Goal: Navigation & Orientation: Find specific page/section

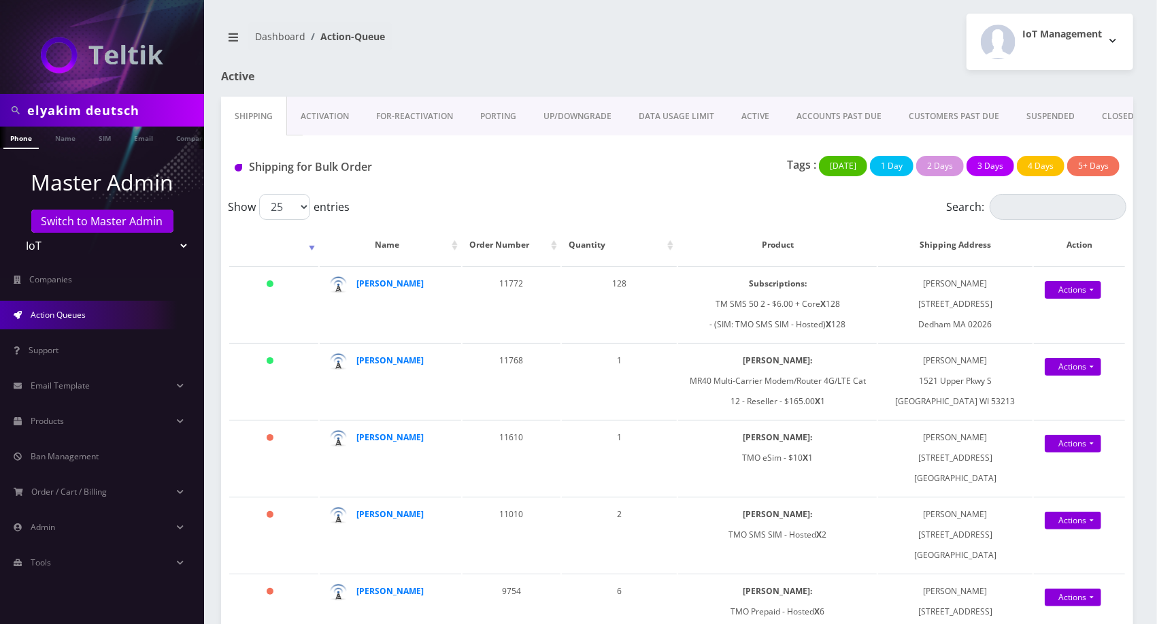
click at [321, 116] on link "Activation" at bounding box center [324, 116] width 75 height 39
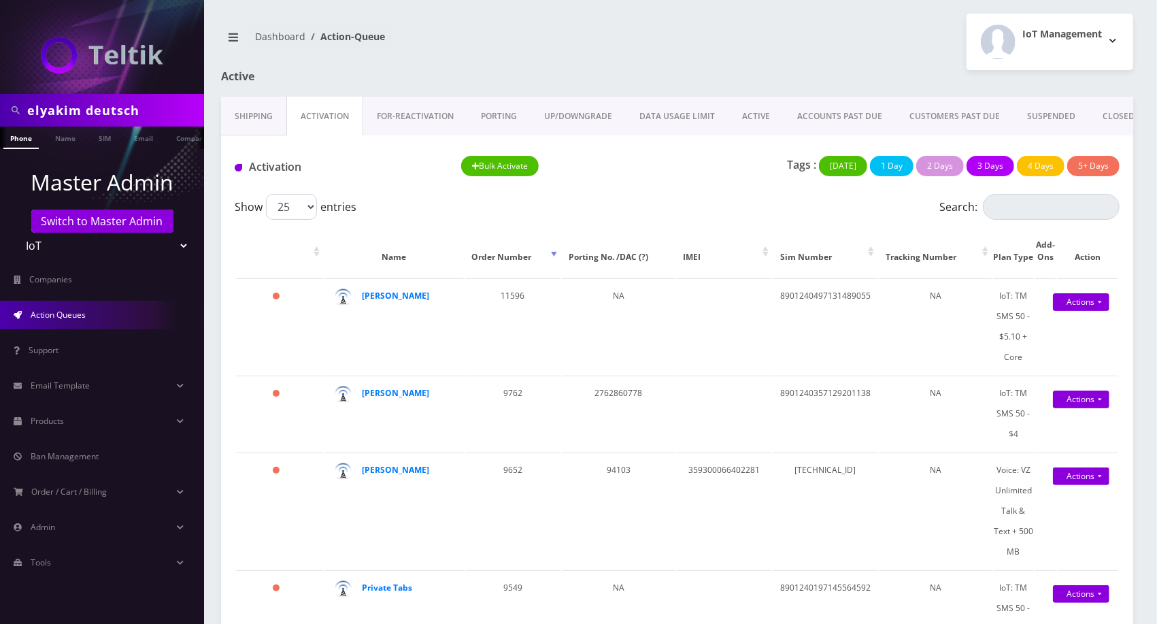
click at [272, 134] on link "Shipping" at bounding box center [253, 116] width 65 height 39
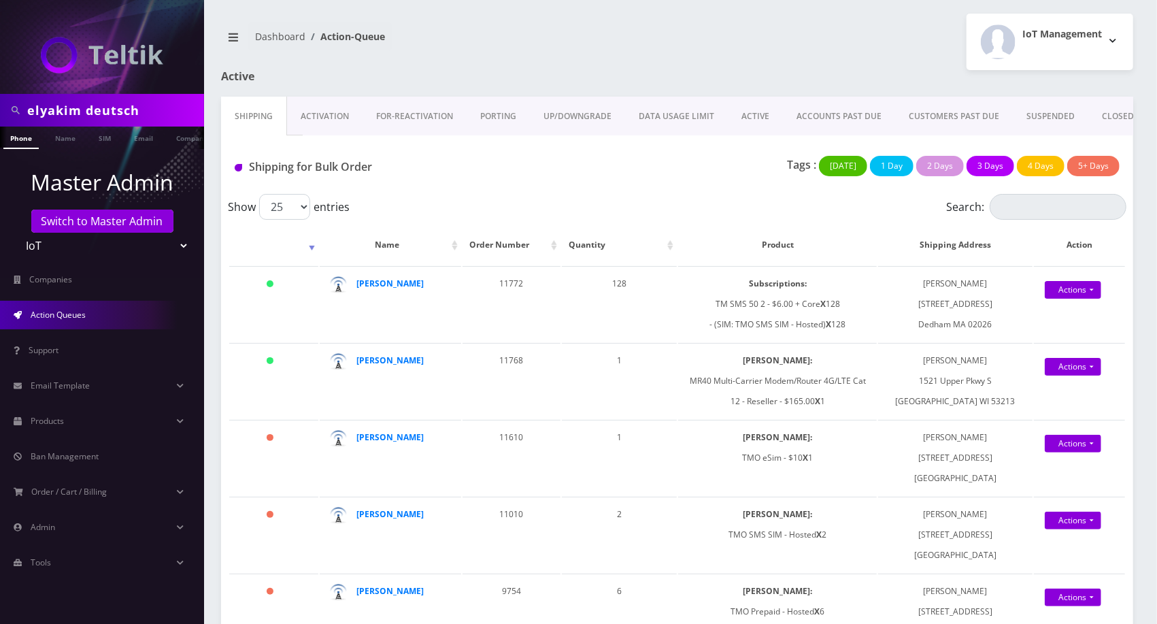
click at [331, 99] on link "Activation" at bounding box center [324, 116] width 75 height 39
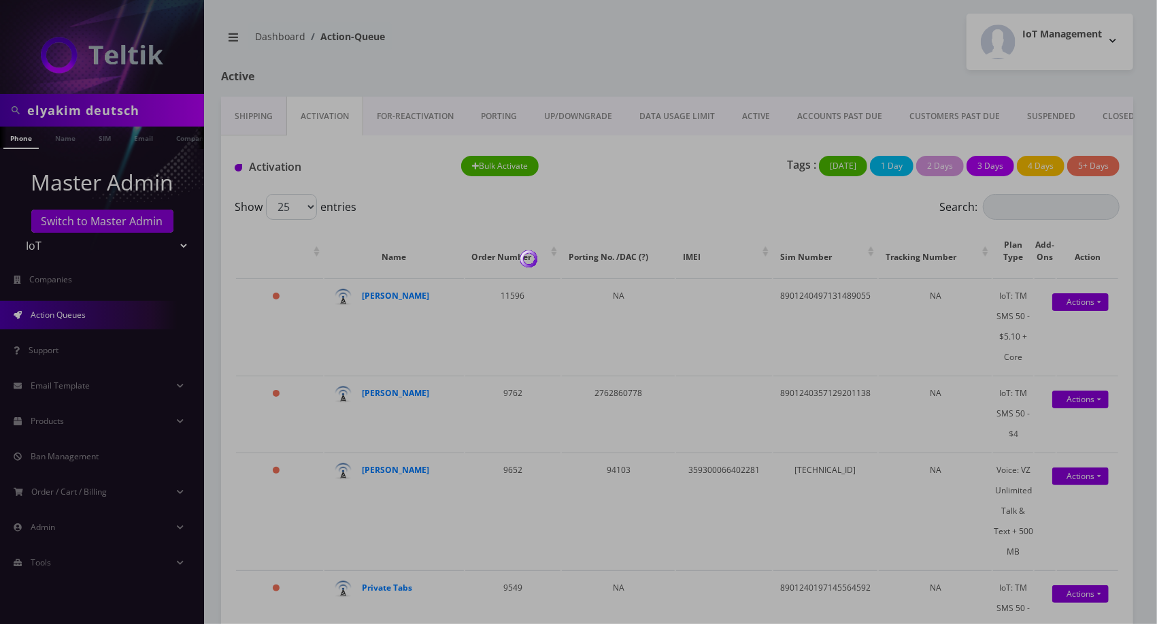
click at [333, 110] on div at bounding box center [578, 312] width 1157 height 624
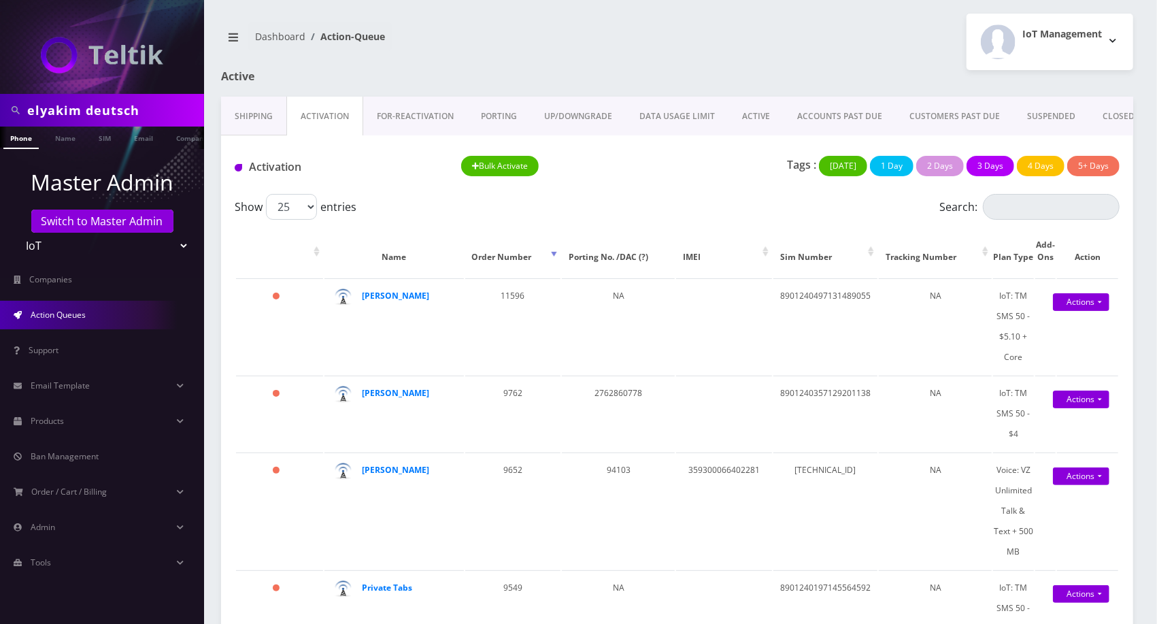
click at [751, 110] on link "ACTIVE" at bounding box center [755, 116] width 55 height 39
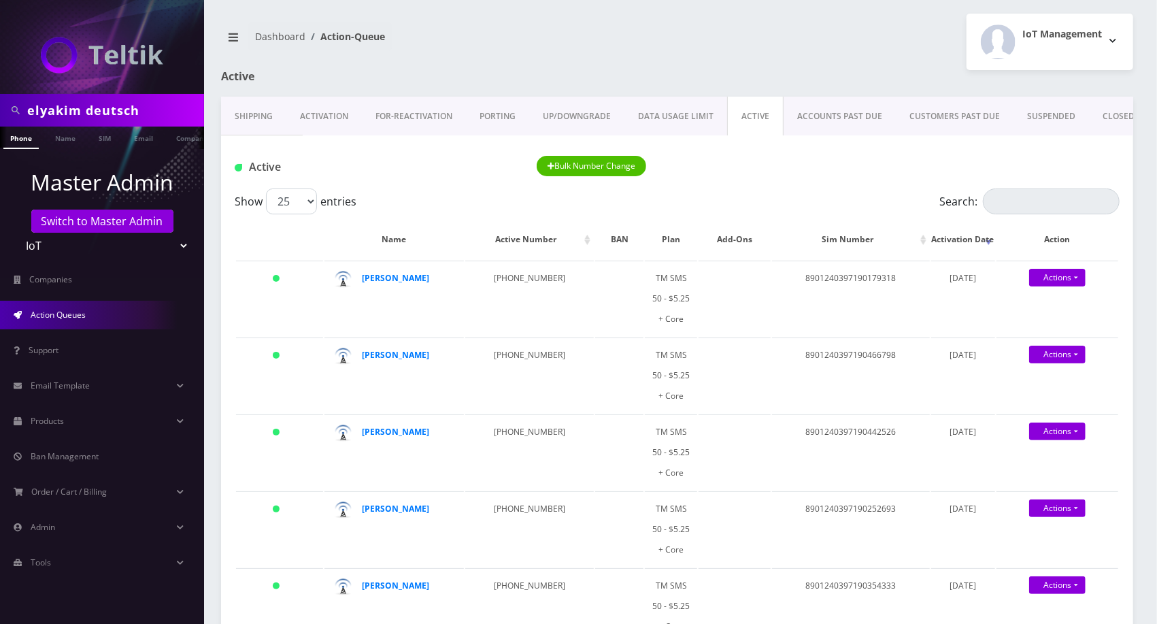
click at [345, 121] on link "Activation" at bounding box center [323, 116] width 75 height 39
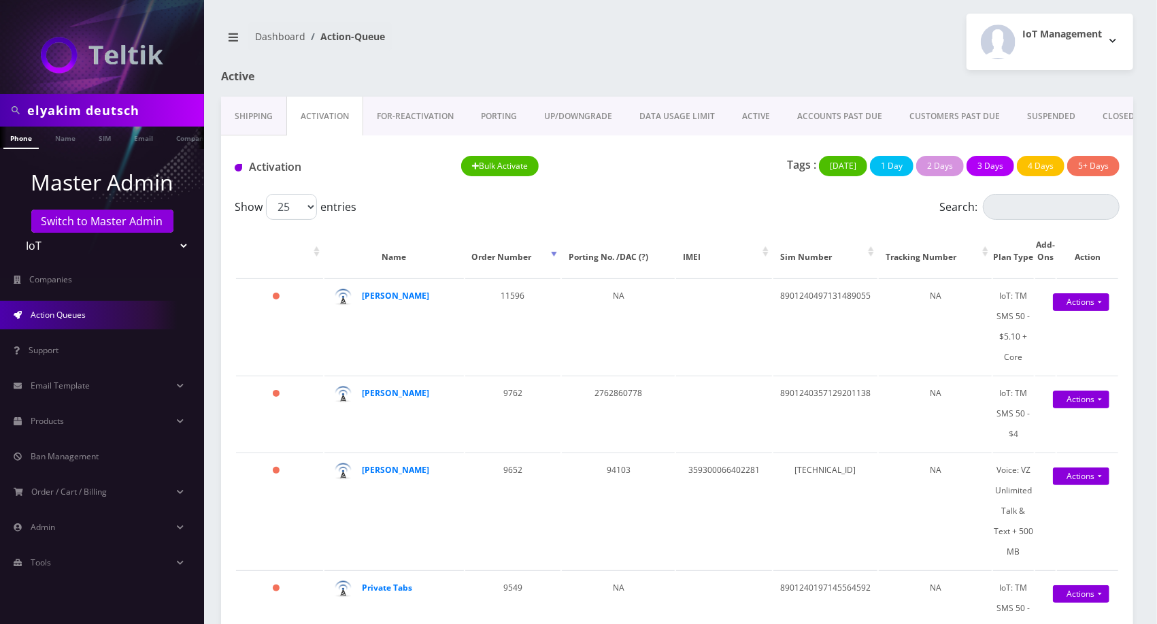
scroll to position [0, 6]
